Goal: Use online tool/utility: Utilize a website feature to perform a specific function

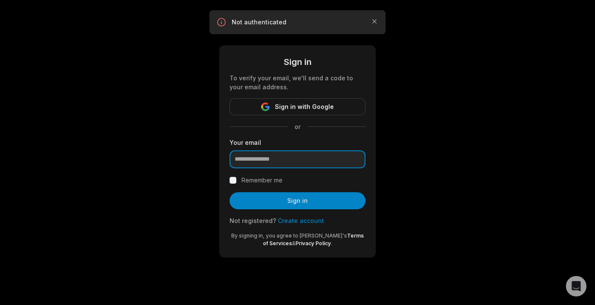
click at [274, 159] on input "email" at bounding box center [298, 160] width 136 height 18
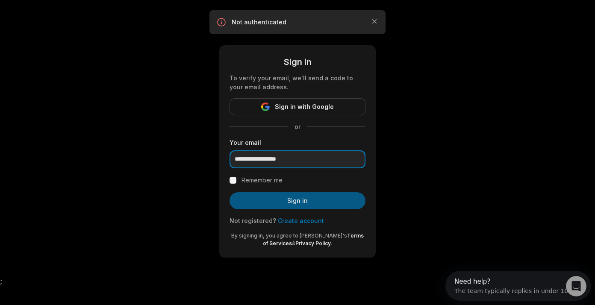
type input "**********"
click at [299, 198] on button "Sign in" at bounding box center [298, 200] width 136 height 17
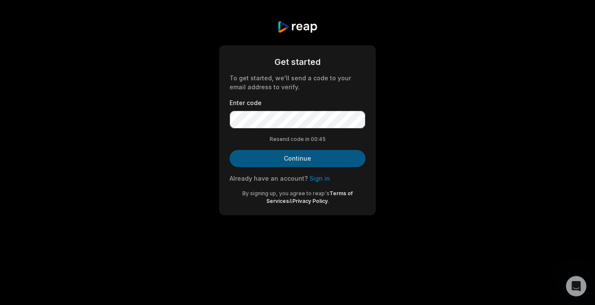
click at [315, 160] on button "Continue" at bounding box center [298, 158] width 136 height 17
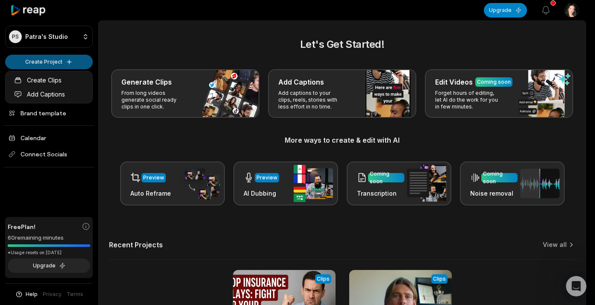
click at [46, 64] on html "[PERSON_NAME] Studio Create Project Home Projects Brand template Calendar Conne…" at bounding box center [297, 152] width 595 height 305
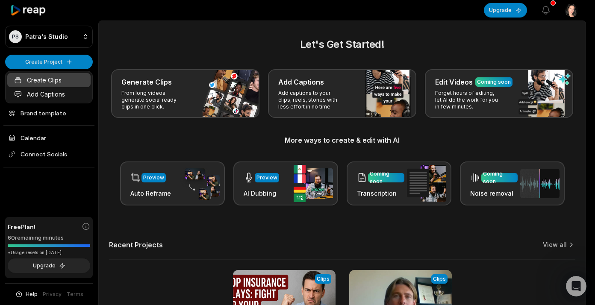
click at [47, 80] on link "Create Clips" at bounding box center [48, 80] width 83 height 14
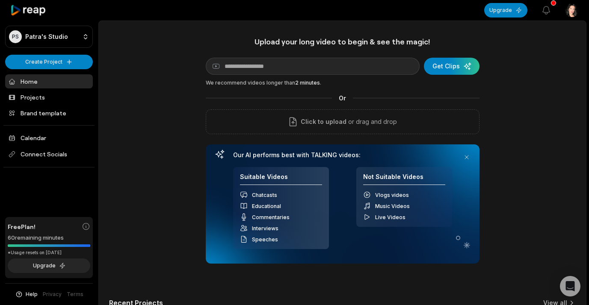
click at [520, 151] on div "Upload your long video to begin & see the magic! YouTube link Get Clips We reco…" at bounding box center [342, 239] width 487 height 404
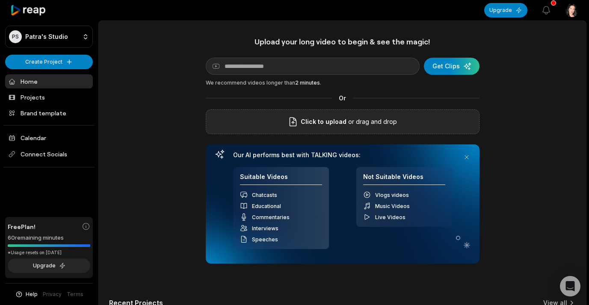
click at [339, 121] on span "Click to upload" at bounding box center [324, 122] width 46 height 10
click at [0, 0] on input "Click to upload" at bounding box center [0, 0] width 0 height 0
